Goal: Communication & Community: Answer question/provide support

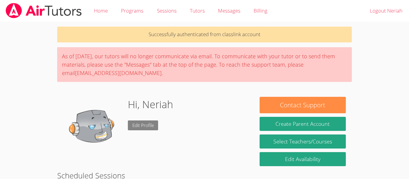
click at [138, 123] on link "Edit Profile" at bounding box center [143, 126] width 31 height 10
click at [140, 128] on link "Edit Profile" at bounding box center [143, 126] width 31 height 10
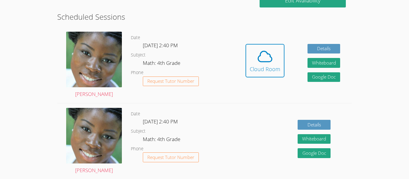
scroll to position [135, 0]
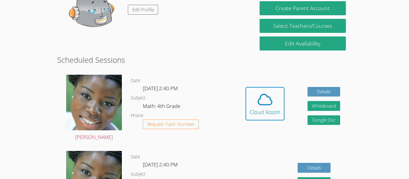
scroll to position [117, 0]
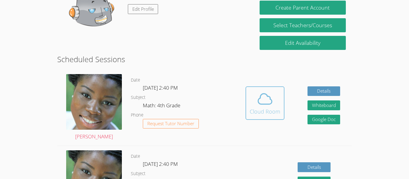
click at [252, 109] on div "Cloud Room" at bounding box center [265, 112] width 31 height 8
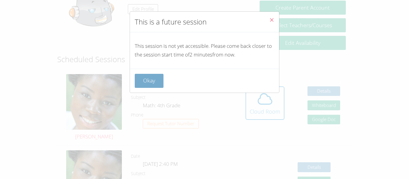
click at [146, 84] on button "Okay" at bounding box center [149, 81] width 29 height 14
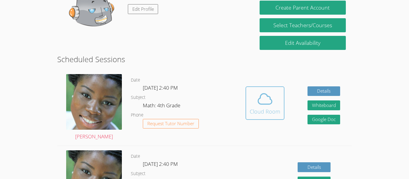
click at [259, 108] on div "Cloud Room" at bounding box center [265, 112] width 31 height 8
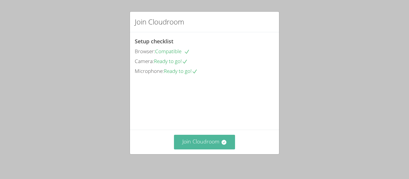
click at [188, 142] on button "Join Cloudroom" at bounding box center [204, 142] width 61 height 15
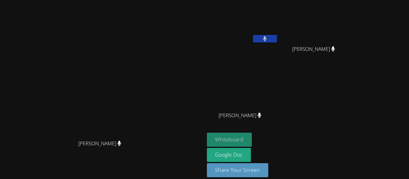
click at [252, 139] on button "Whiteboard" at bounding box center [229, 140] width 45 height 14
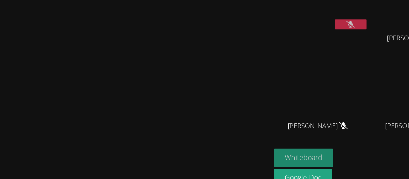
scroll to position [1, 0]
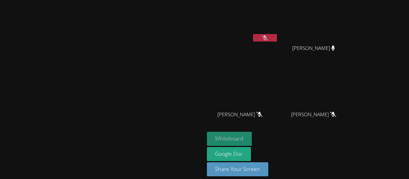
click at [252, 141] on button "Whiteboard" at bounding box center [229, 139] width 45 height 14
click at [252, 140] on button "Whiteboard" at bounding box center [229, 139] width 45 height 14
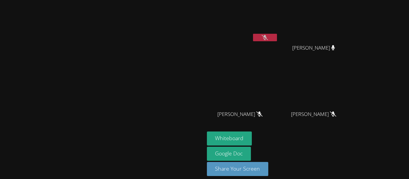
click at [277, 40] on button at bounding box center [265, 37] width 24 height 7
click at [277, 38] on button at bounding box center [265, 37] width 24 height 7
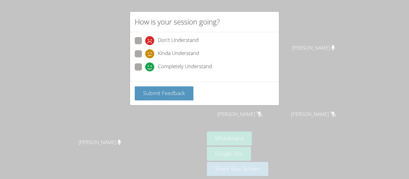
click at [145, 72] on span at bounding box center [145, 72] width 0 height 0
click at [145, 67] on input "Completely Understand" at bounding box center [147, 66] width 5 height 5
radio input "true"
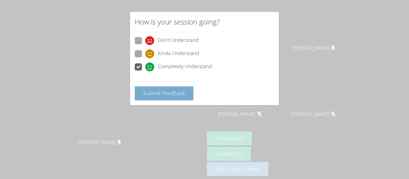
click at [150, 92] on span "Submit Feedback" at bounding box center [164, 93] width 42 height 7
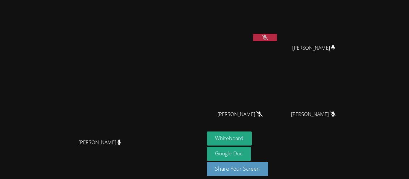
click at [277, 37] on button at bounding box center [265, 37] width 24 height 7
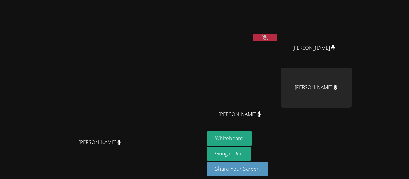
click at [277, 38] on button at bounding box center [265, 37] width 24 height 7
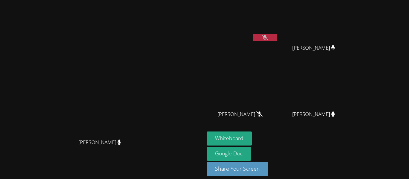
click at [335, 48] on icon at bounding box center [334, 47] width 4 height 5
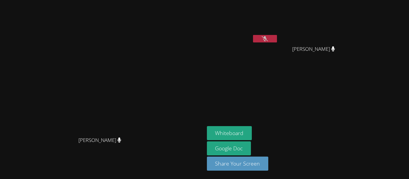
scroll to position [0, 0]
